Goal: Task Accomplishment & Management: Complete application form

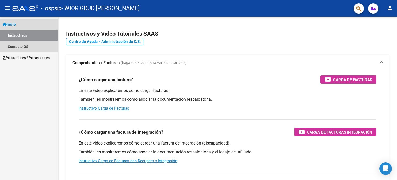
click at [21, 21] on link "Inicio" at bounding box center [29, 24] width 58 height 11
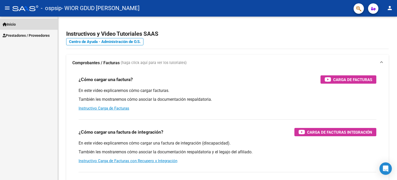
click at [21, 21] on link "Inicio" at bounding box center [29, 24] width 58 height 11
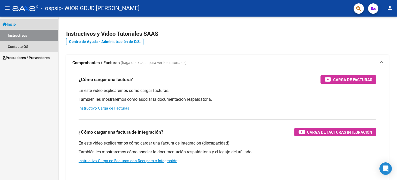
click at [37, 36] on link "Instructivos" at bounding box center [29, 35] width 58 height 11
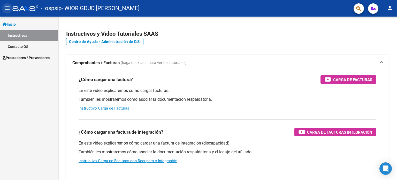
click at [5, 5] on mat-icon "menu" at bounding box center [7, 8] width 6 height 6
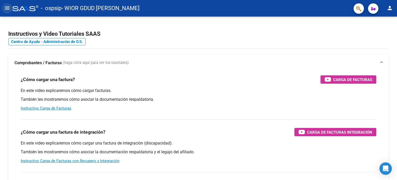
click at [5, 5] on mat-icon "menu" at bounding box center [7, 8] width 6 height 6
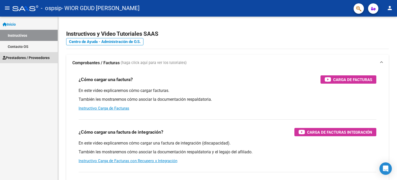
click at [46, 59] on span "Prestadores / Proveedores" at bounding box center [26, 58] width 47 height 6
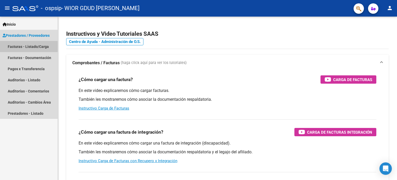
click at [44, 45] on link "Facturas - Listado/Carga" at bounding box center [29, 46] width 58 height 11
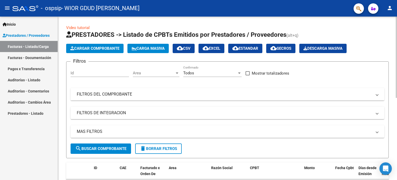
click at [93, 49] on span "Cargar Comprobante" at bounding box center [94, 48] width 49 height 5
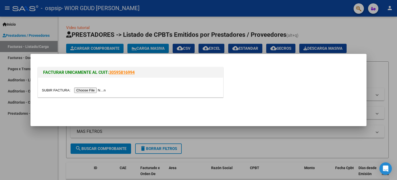
click at [99, 89] on input "file" at bounding box center [74, 89] width 65 height 5
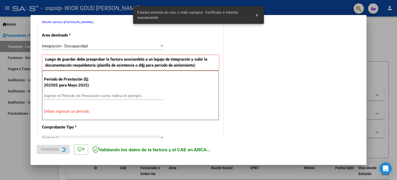
scroll to position [111, 0]
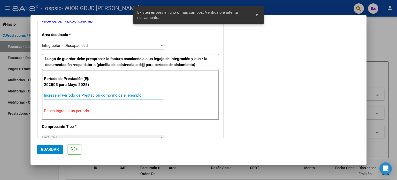
click at [99, 95] on input "Ingrese el Período de Prestación como indica el ejemplo" at bounding box center [103, 95] width 119 height 5
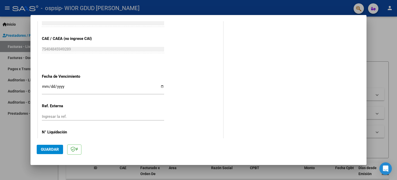
scroll to position [320, 0]
type input "202509"
click at [48, 148] on span "Guardar" at bounding box center [50, 149] width 18 height 5
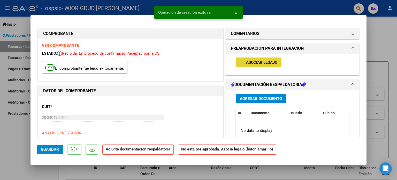
click at [249, 65] on button "add Asociar Legajo" at bounding box center [259, 62] width 46 height 10
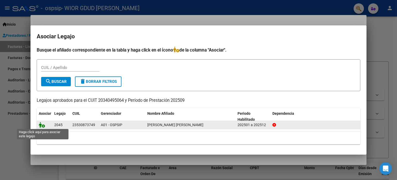
click at [43, 126] on icon at bounding box center [42, 125] width 6 height 6
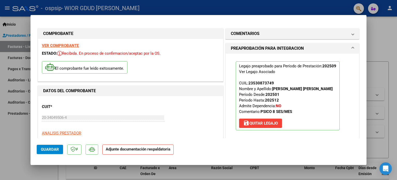
click at [297, 48] on h1 "PREAPROBACIÓN PARA INTEGRACION" at bounding box center [267, 48] width 73 height 6
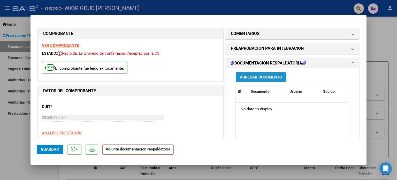
click at [260, 77] on span "Agregar Documento" at bounding box center [261, 77] width 42 height 5
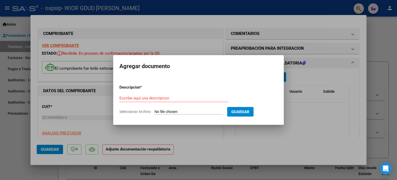
click at [174, 110] on input "Seleccionar Archivo" at bounding box center [189, 111] width 69 height 5
type input "C:\fakepath\[PERSON_NAME]-PSICO-AUTORIZACION-2025-SEGUN-RESOLUCION-360-22_firma…"
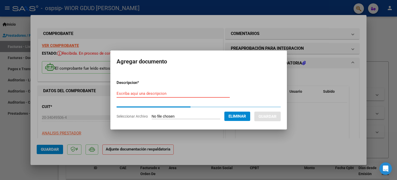
click at [159, 95] on input "Escriba aquí una descripcion" at bounding box center [173, 93] width 113 height 5
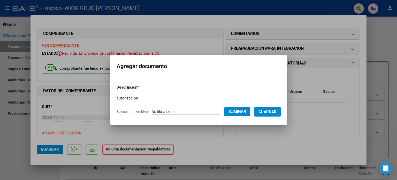
type input "autorizacion"
click at [269, 112] on span "Guardar" at bounding box center [268, 111] width 18 height 5
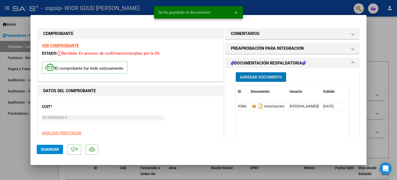
click at [265, 77] on span "Agregar Documento" at bounding box center [261, 77] width 42 height 5
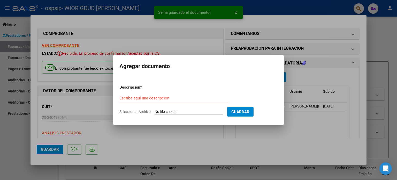
click at [198, 111] on input "Seleccionar Archivo" at bounding box center [189, 111] width 69 height 5
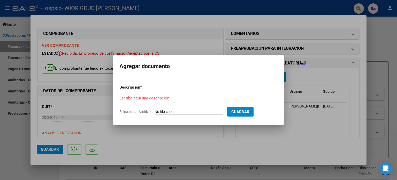
type input "C:\fakepath\CUD.jpg"
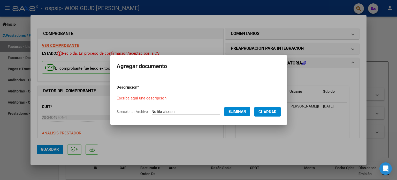
click at [127, 93] on form "Descripcion * Escriba aquí una descripcion Seleccionar Archivo Eliminar Guardar" at bounding box center [199, 99] width 164 height 38
type input "cud"
click at [273, 111] on span "Guardar" at bounding box center [268, 111] width 18 height 5
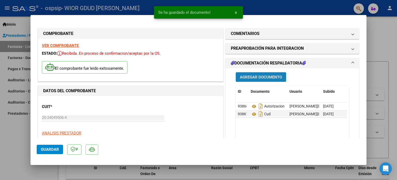
click at [256, 80] on button "Agregar Documento" at bounding box center [261, 77] width 50 height 10
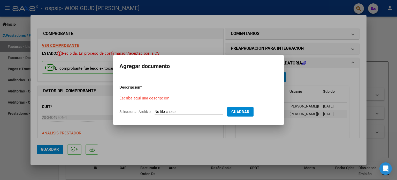
click at [177, 111] on input "Seleccionar Archivo" at bounding box center [189, 111] width 69 height 5
type input "C:\fakepath\Presupuesto_PSC_Basualdo_2025.pdf"
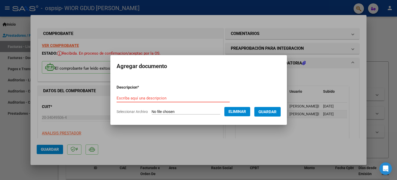
click at [164, 99] on input "Escriba aquí una descripcion" at bounding box center [173, 98] width 113 height 5
type input "presupuesto"
click at [274, 109] on span "Guardar" at bounding box center [268, 111] width 18 height 5
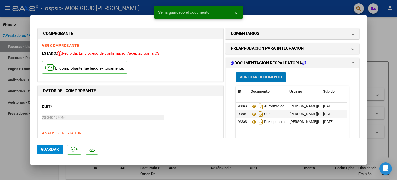
click at [273, 78] on span "Agregar Documento" at bounding box center [261, 77] width 42 height 5
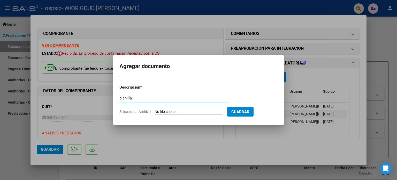
type input "planilla"
click at [205, 108] on form "Descripcion * planilla Escriba aquí una descripcion Seleccionar Archivo Guardar" at bounding box center [198, 99] width 158 height 38
click at [199, 112] on input "Seleccionar Archivo" at bounding box center [189, 111] width 69 height 5
type input "C:\fakepath\[PERSON_NAME] psc septiembre .pdf"
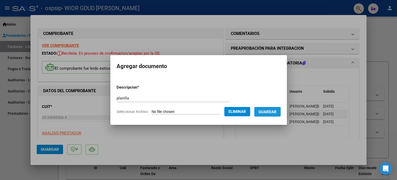
click at [273, 112] on span "Guardar" at bounding box center [268, 111] width 18 height 5
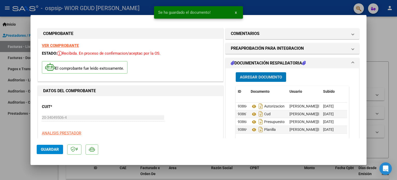
click at [45, 148] on span "Guardar" at bounding box center [50, 149] width 18 height 5
click at [0, 152] on div at bounding box center [198, 90] width 397 height 180
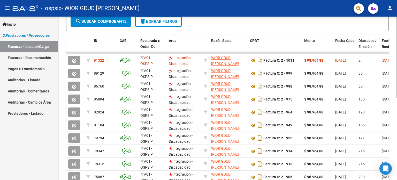
scroll to position [127, 0]
